Goal: Information Seeking & Learning: Learn about a topic

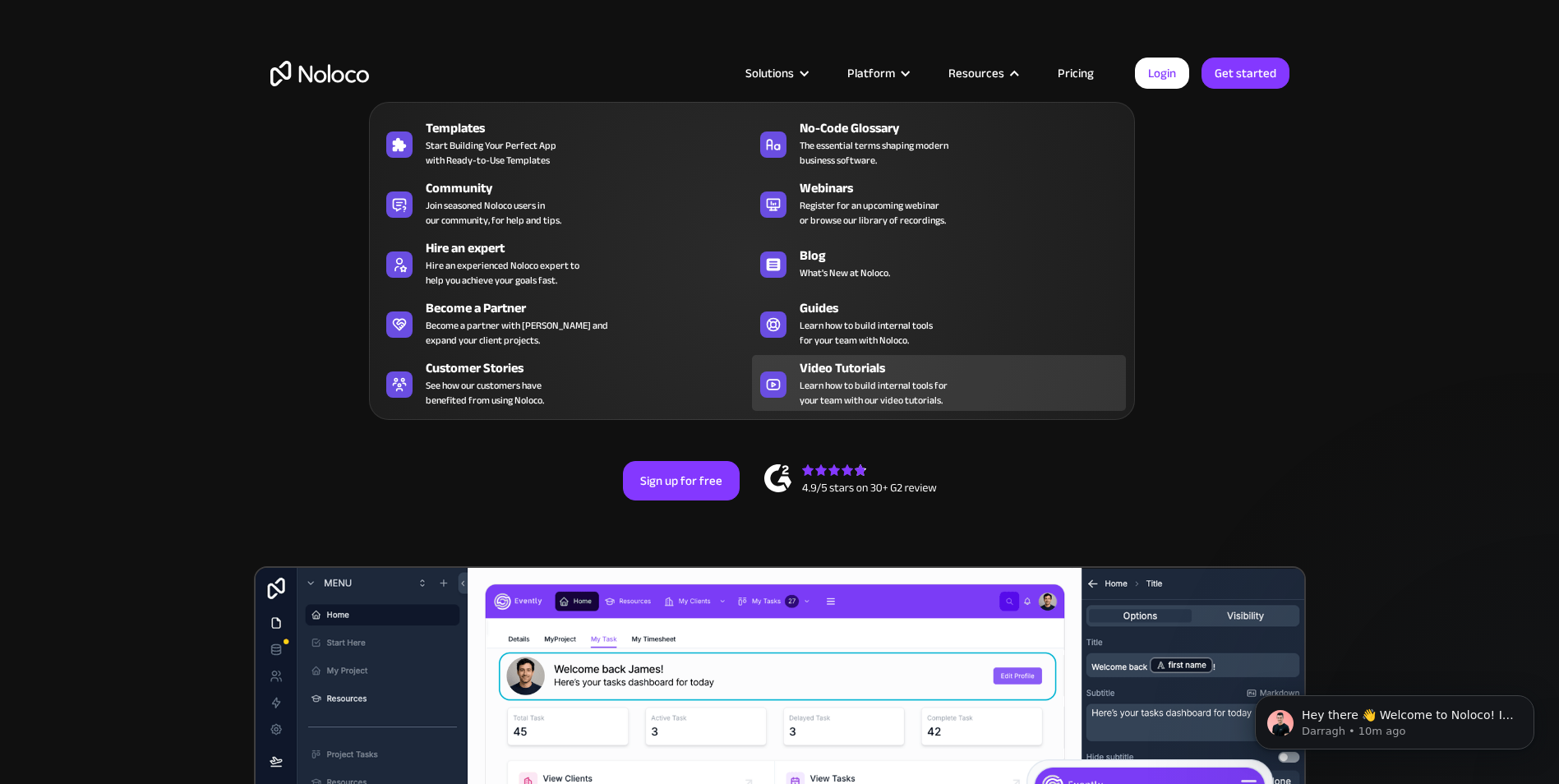
click at [852, 389] on span "Learn how to build internal tools for your team with our video tutorials." at bounding box center [873, 392] width 148 height 30
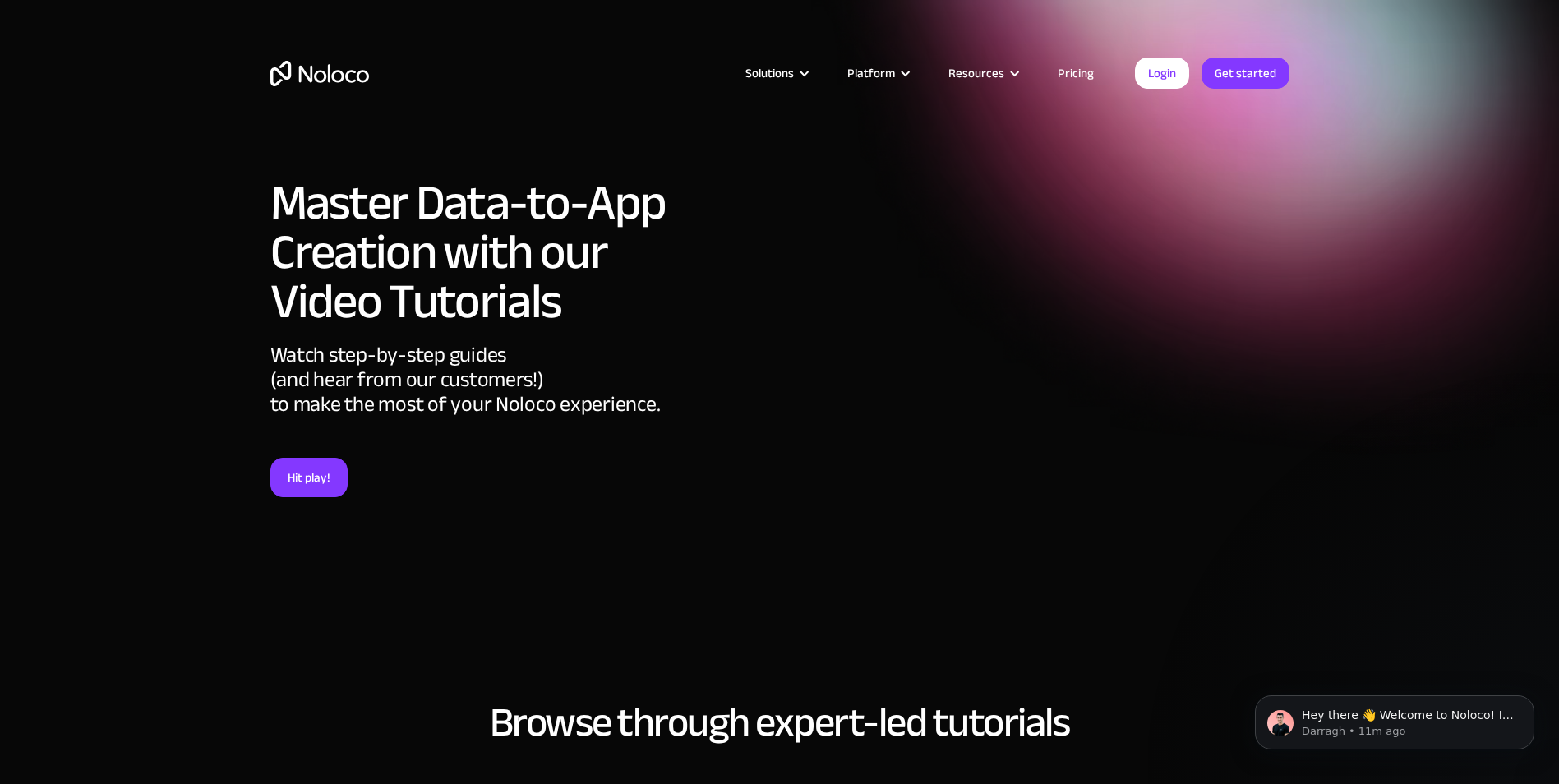
click at [1072, 73] on link "Pricing" at bounding box center [1076, 73] width 77 height 21
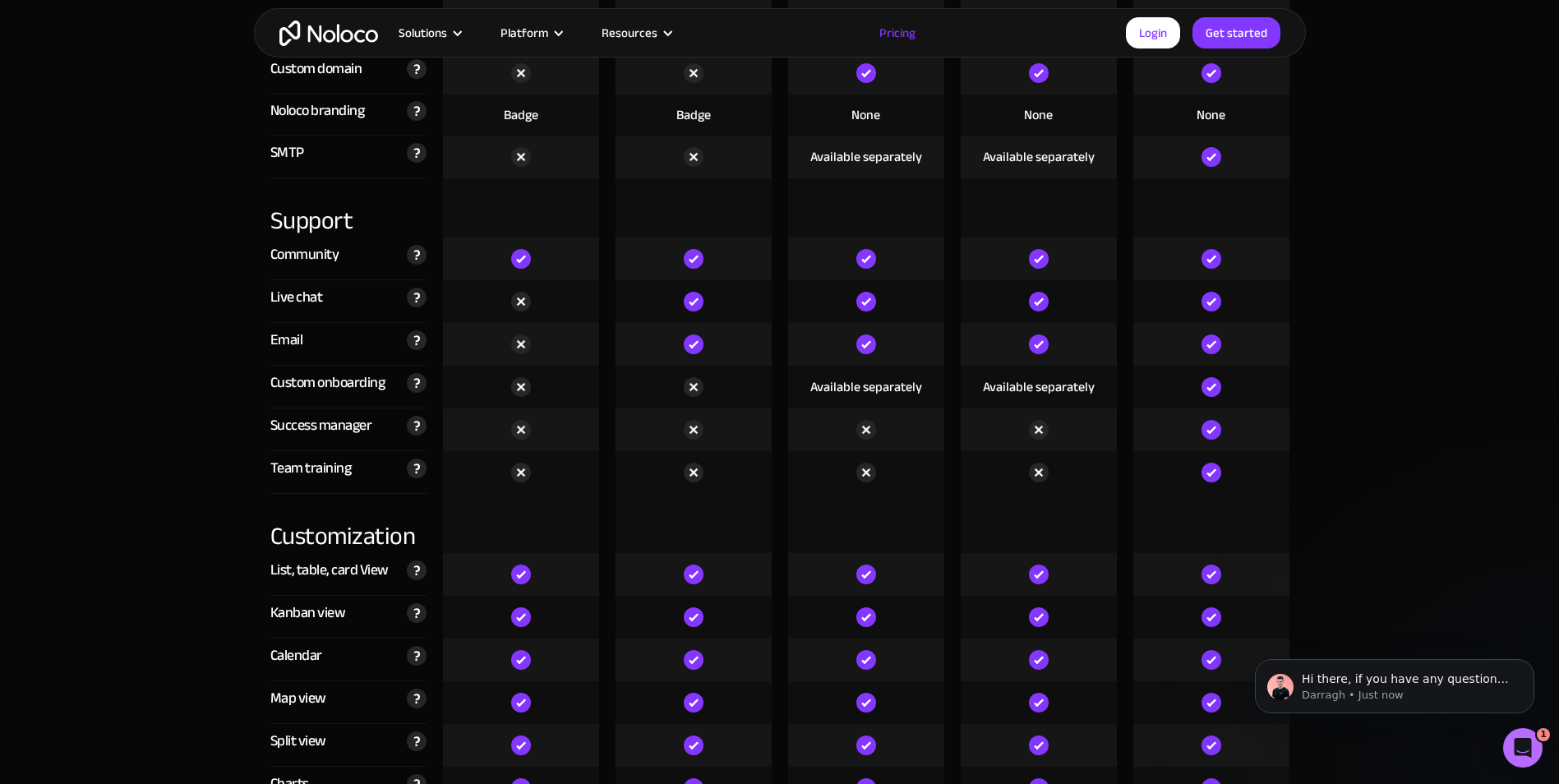
scroll to position [4026, 0]
